Goal: Task Accomplishment & Management: Use online tool/utility

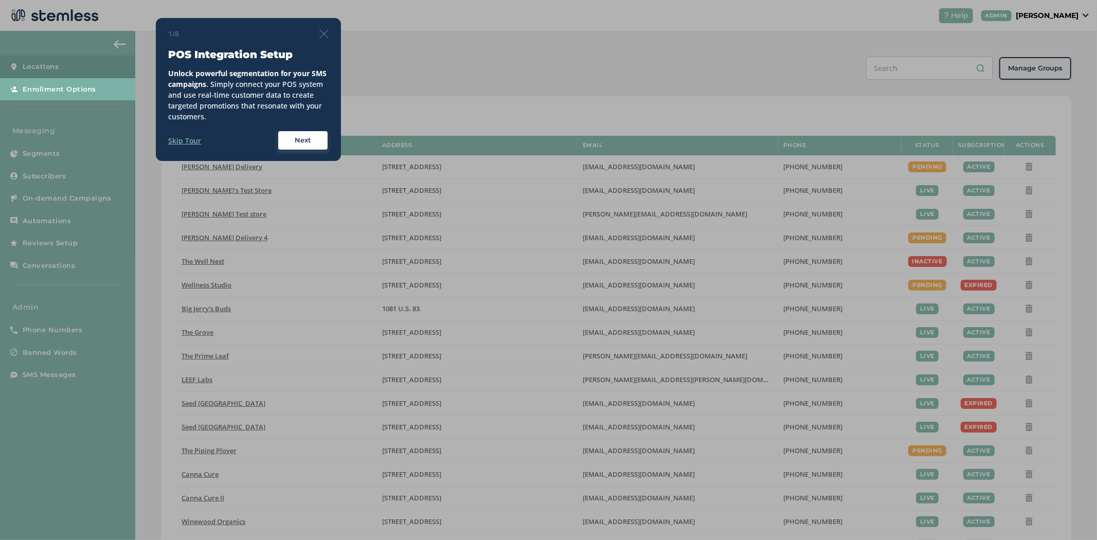
click at [321, 38] on img at bounding box center [323, 33] width 9 height 9
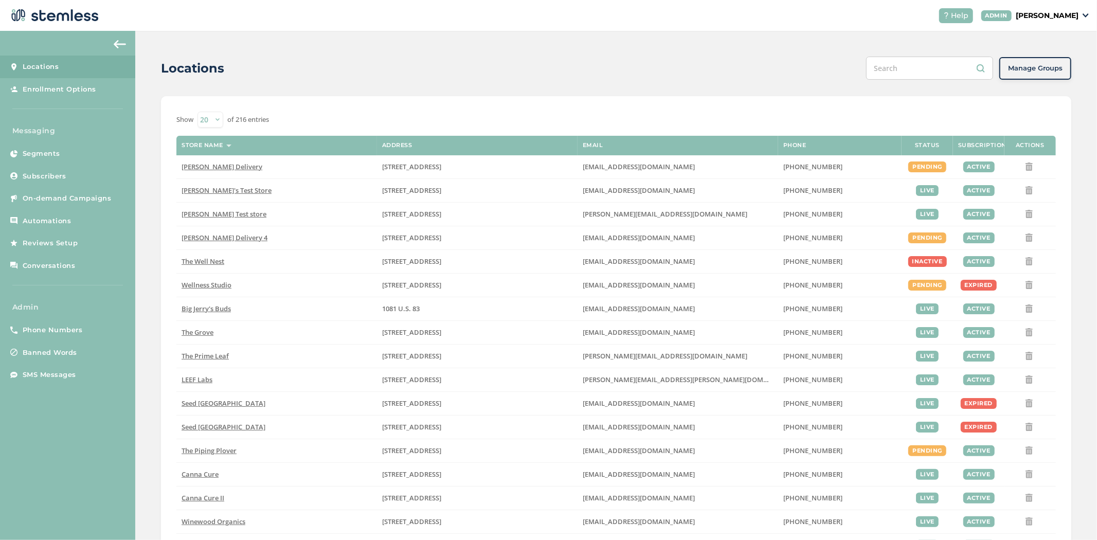
drag, startPoint x: 1071, startPoint y: 16, endPoint x: 1070, endPoint y: 23, distance: 6.7
click at [1070, 16] on p "[PERSON_NAME]" at bounding box center [1047, 15] width 63 height 11
click at [1056, 73] on span "Impersonate" at bounding box center [1052, 74] width 50 height 10
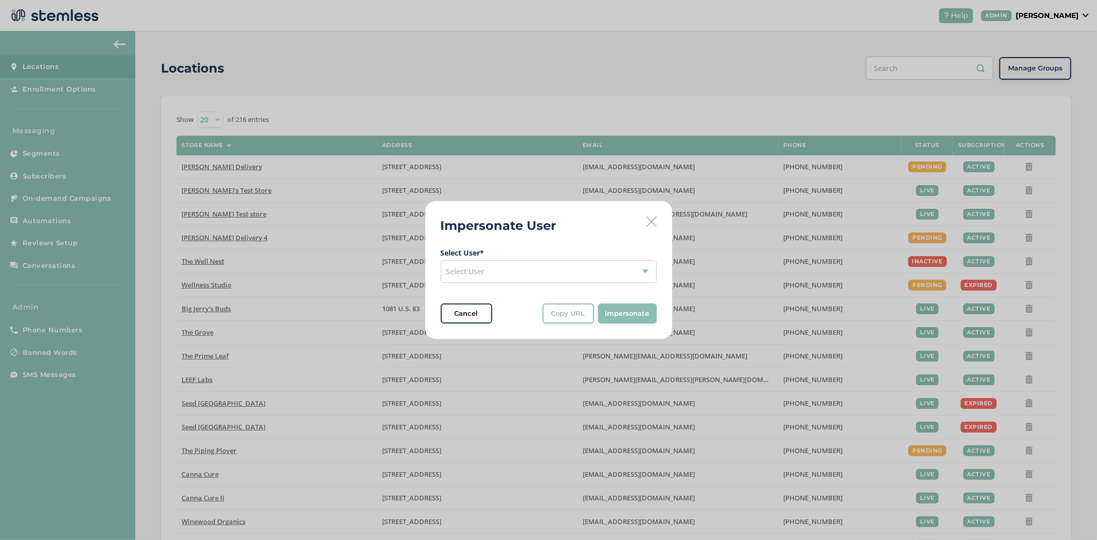
click at [527, 278] on div "Select User" at bounding box center [549, 271] width 216 height 23
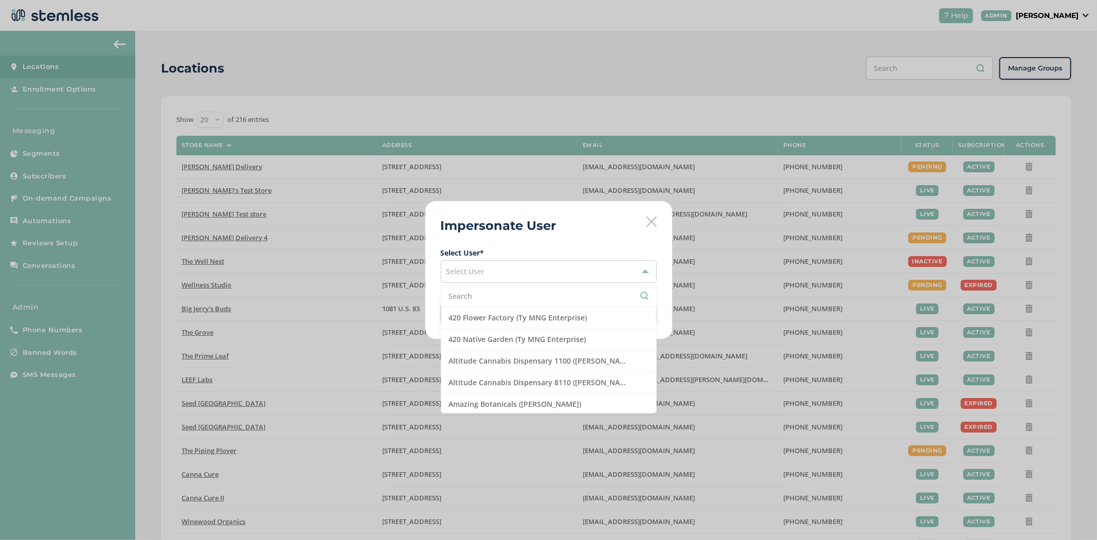
click at [498, 299] on input "text" at bounding box center [549, 296] width 200 height 11
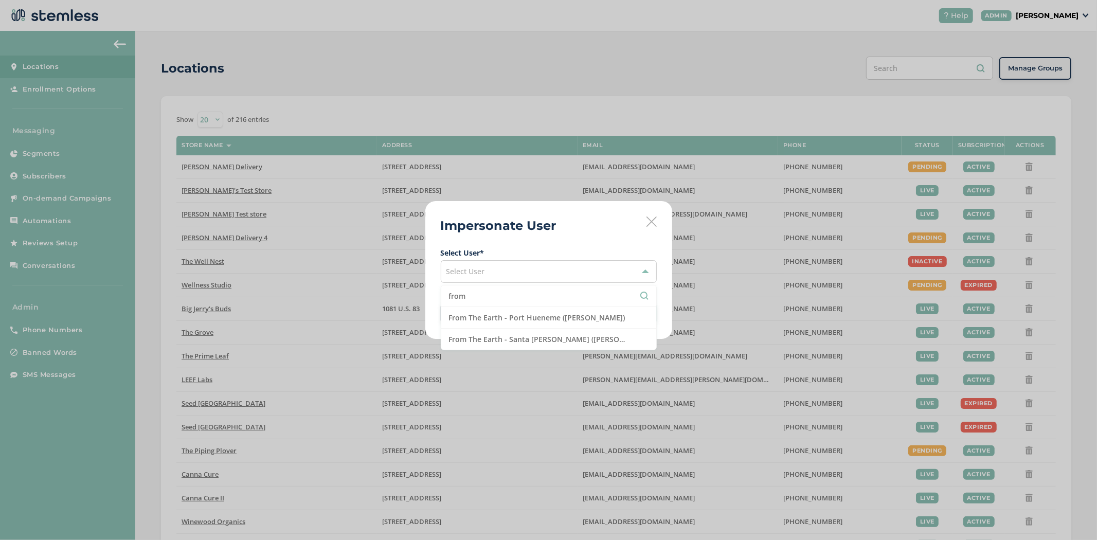
type input "from"
click at [492, 273] on div "Select User" at bounding box center [549, 271] width 216 height 23
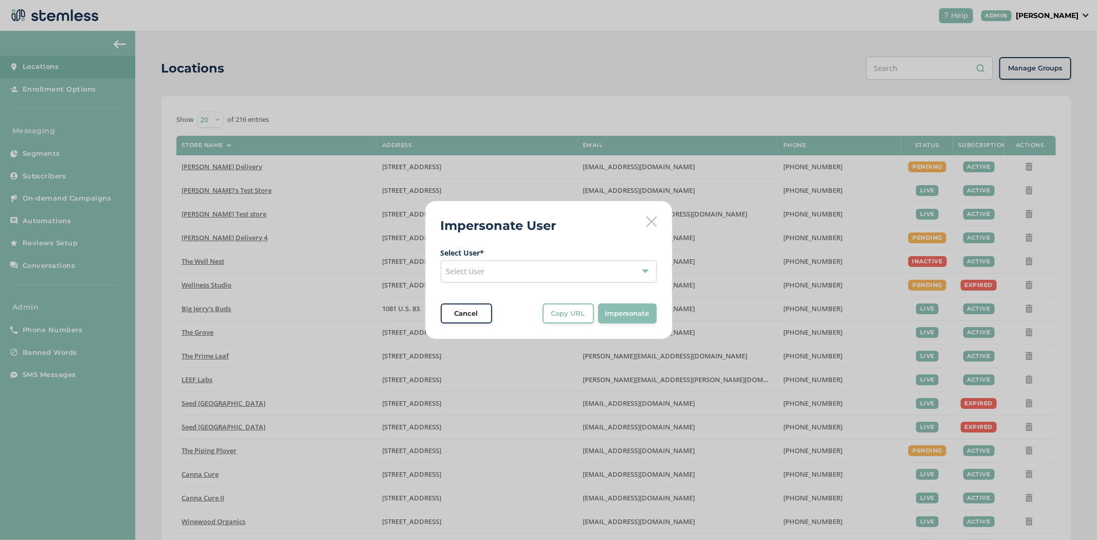
click at [489, 264] on div "Select User" at bounding box center [549, 271] width 216 height 23
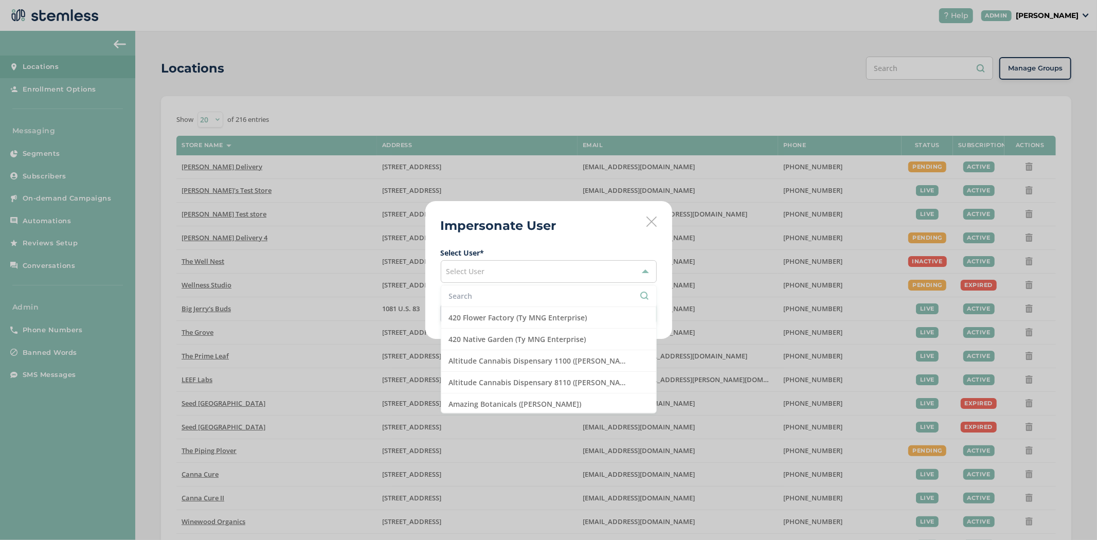
click at [477, 301] on input "text" at bounding box center [549, 296] width 200 height 11
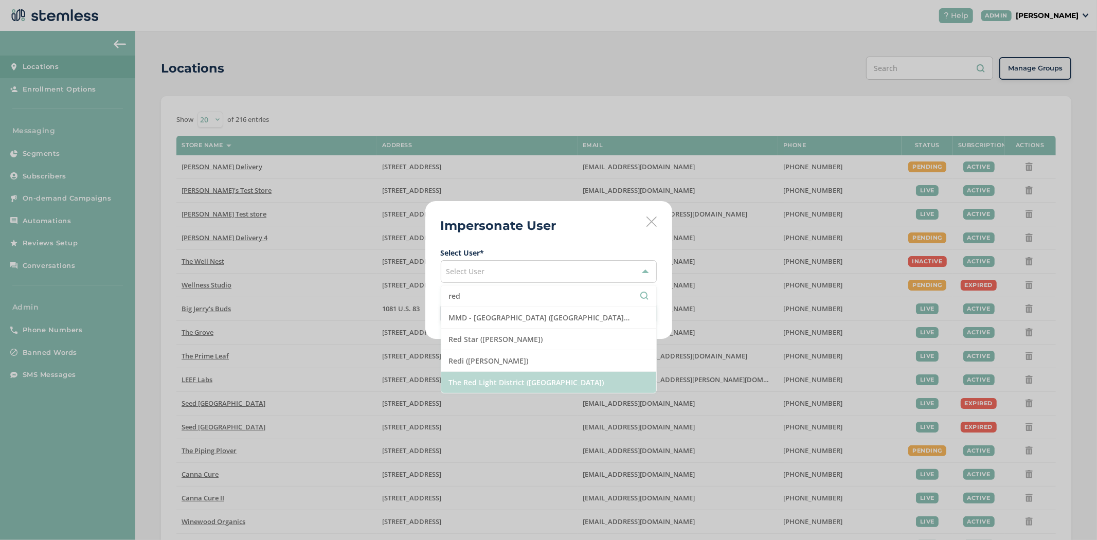
type input "red"
click at [516, 378] on li "The Red Light District ([GEOGRAPHIC_DATA])" at bounding box center [548, 382] width 215 height 21
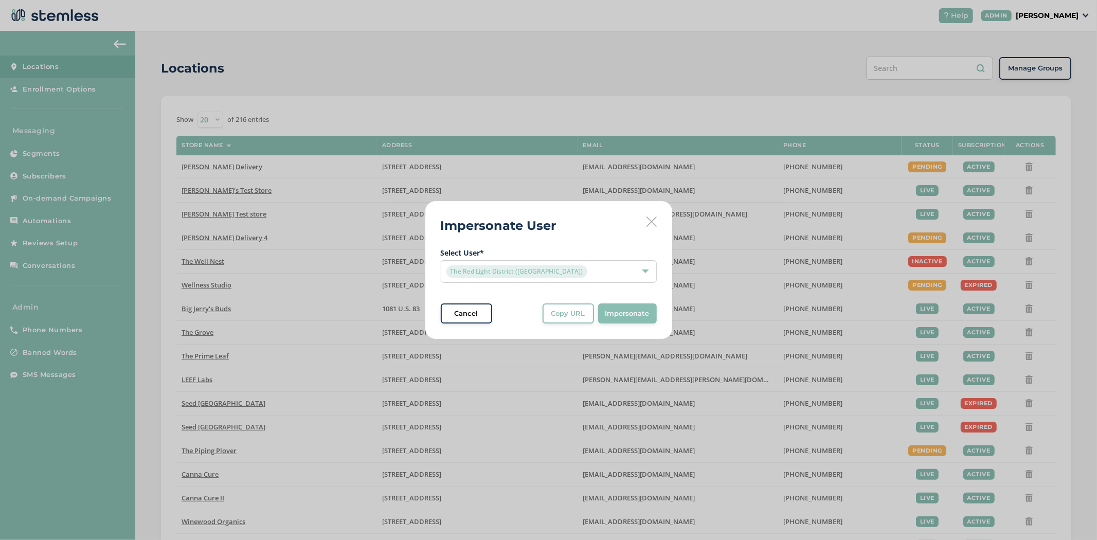
click at [620, 319] on button "Impersonate" at bounding box center [627, 314] width 59 height 21
